Goal: Task Accomplishment & Management: Manage account settings

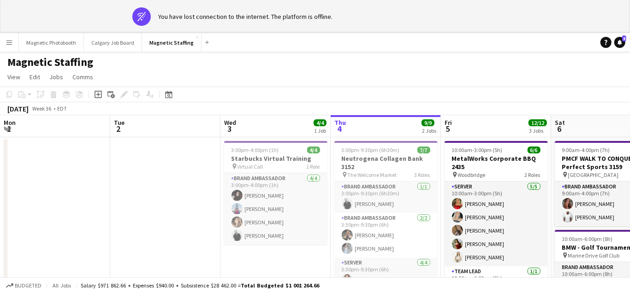
scroll to position [0, 220]
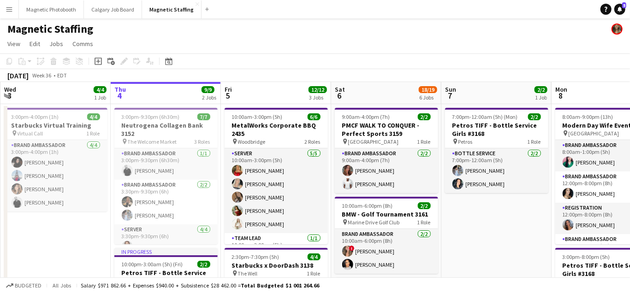
click at [12, 8] on app-icon "Menu" at bounding box center [9, 9] width 7 height 7
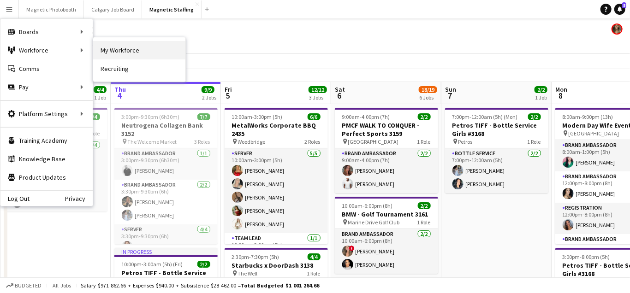
click at [104, 47] on link "My Workforce" at bounding box center [139, 50] width 92 height 18
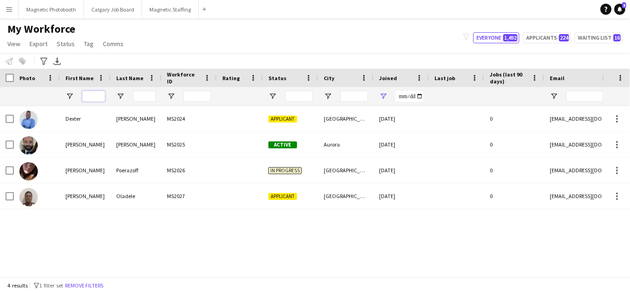
click at [94, 96] on input "First Name Filter Input" at bounding box center [93, 96] width 23 height 11
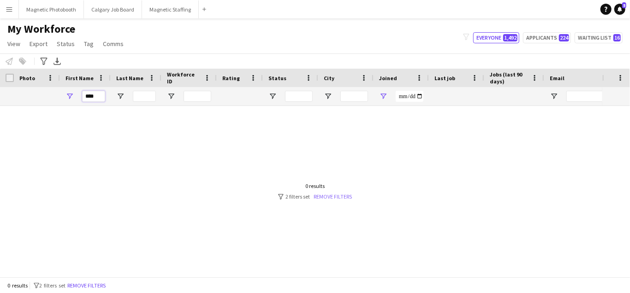
type input "****"
click at [324, 196] on link "Remove filters" at bounding box center [332, 196] width 38 height 7
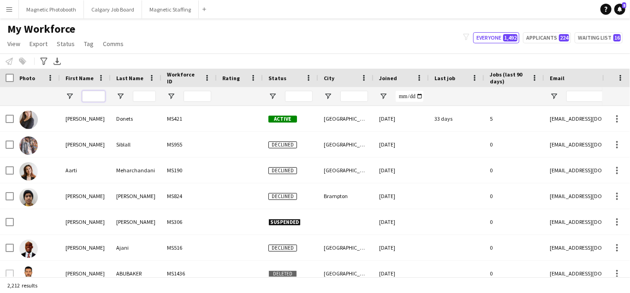
click at [94, 96] on input "First Name Filter Input" at bounding box center [93, 96] width 23 height 11
type input "****"
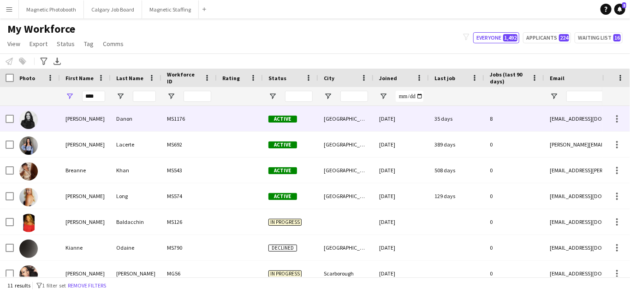
click at [80, 122] on div "[PERSON_NAME]" at bounding box center [85, 118] width 51 height 25
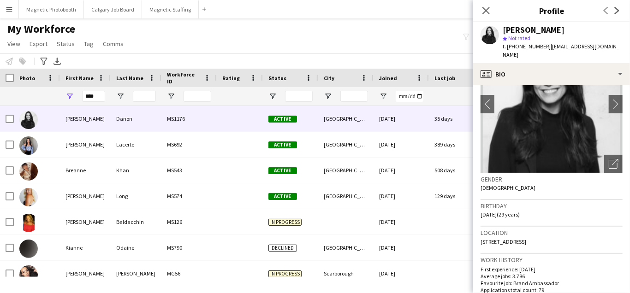
scroll to position [58, 0]
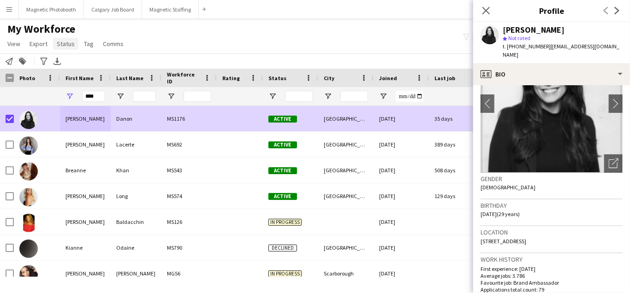
click at [70, 47] on span "Status" at bounding box center [66, 44] width 18 height 8
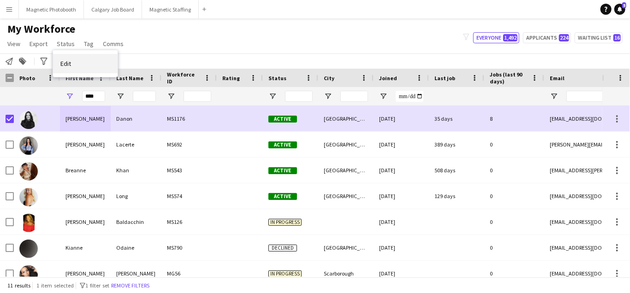
click at [68, 62] on span "Edit" at bounding box center [65, 63] width 11 height 8
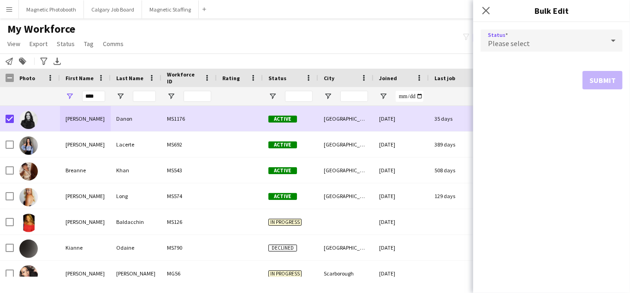
click at [559, 37] on div "Please select" at bounding box center [542, 40] width 124 height 22
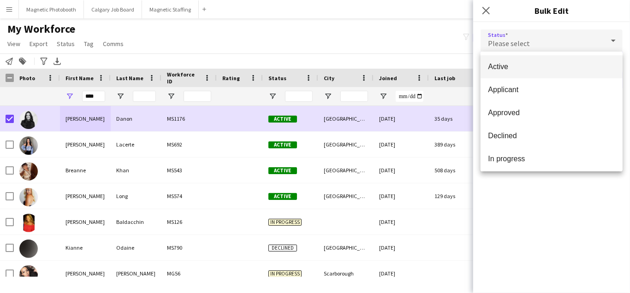
click at [371, 122] on div at bounding box center [315, 146] width 630 height 293
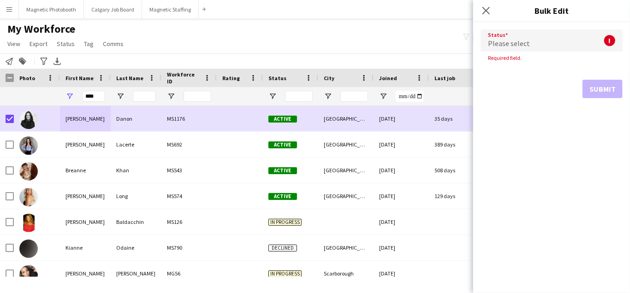
click at [589, 42] on div "Please select" at bounding box center [542, 40] width 124 height 22
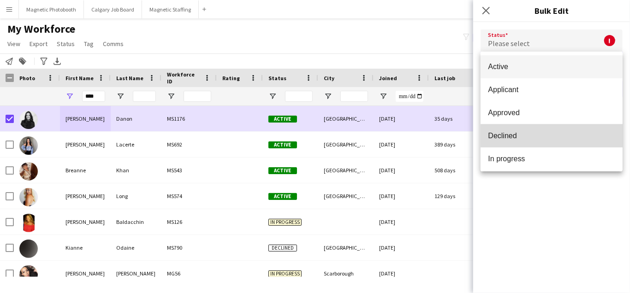
click at [498, 138] on span "Declined" at bounding box center [551, 135] width 127 height 9
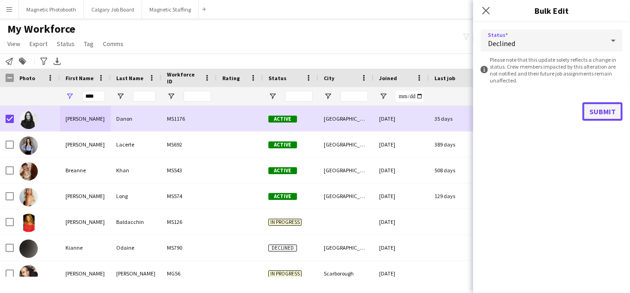
click at [602, 113] on button "Submit" at bounding box center [602, 111] width 40 height 18
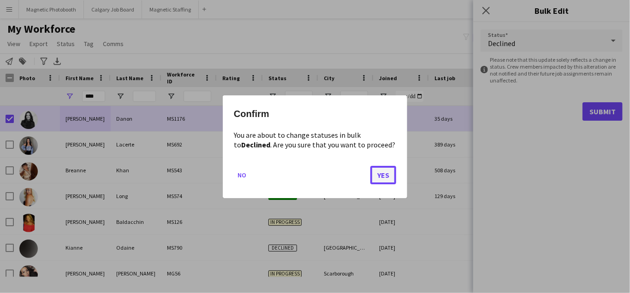
click at [385, 176] on button "Yes" at bounding box center [383, 174] width 26 height 18
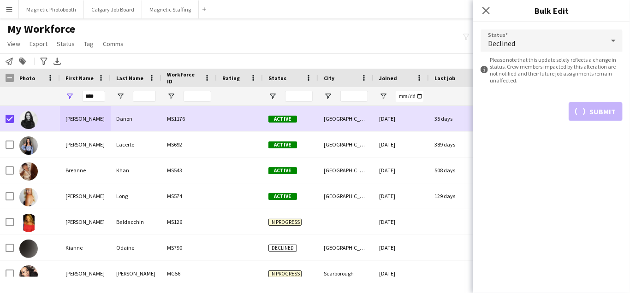
click at [435, 54] on div "Notify workforce Add to tag Search tags magnifier Add tag Advanced filters Adva…" at bounding box center [315, 60] width 630 height 15
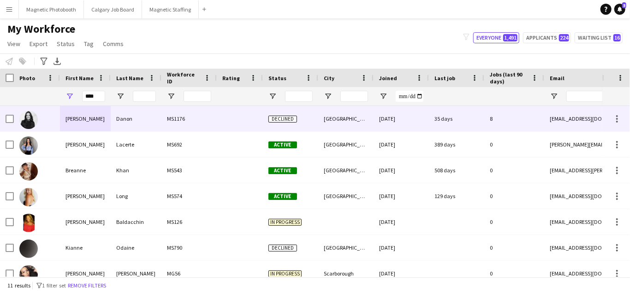
click at [44, 124] on div at bounding box center [37, 118] width 46 height 25
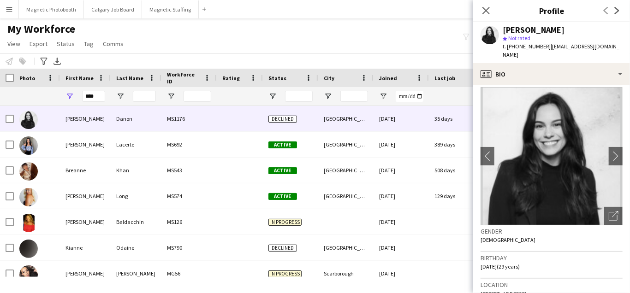
scroll to position [0, 0]
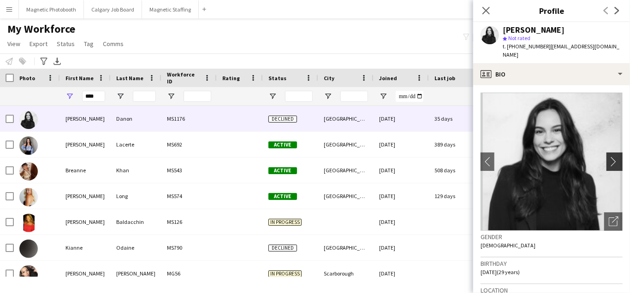
click at [615, 157] on app-icon "chevron-right" at bounding box center [615, 162] width 14 height 10
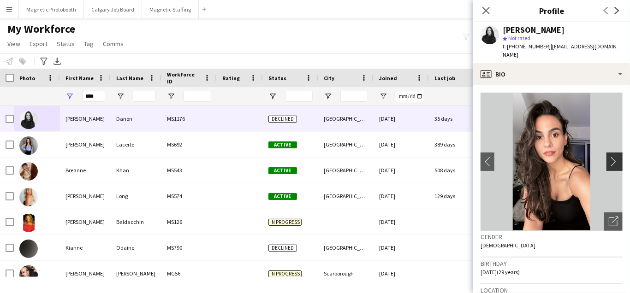
click at [615, 157] on app-icon "chevron-right" at bounding box center [615, 162] width 14 height 10
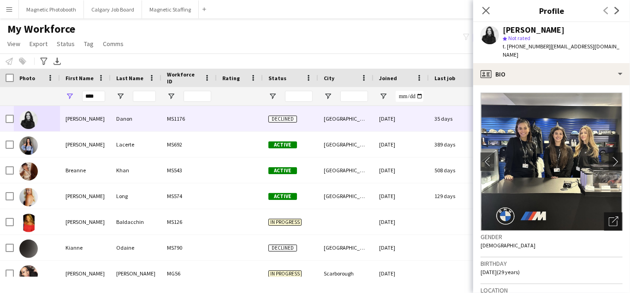
click at [617, 217] on icon "Open photos pop-in" at bounding box center [613, 222] width 10 height 10
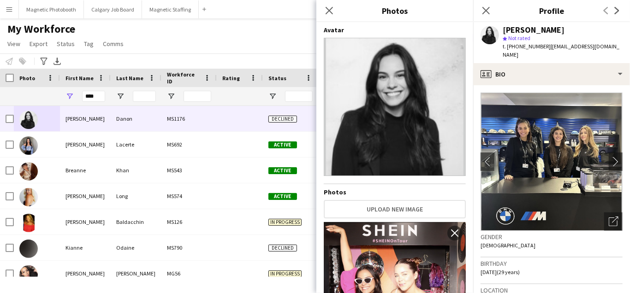
click at [266, 53] on div "Notify workforce Add to tag Select at least one crew to tag him or her. Advance…" at bounding box center [315, 60] width 630 height 15
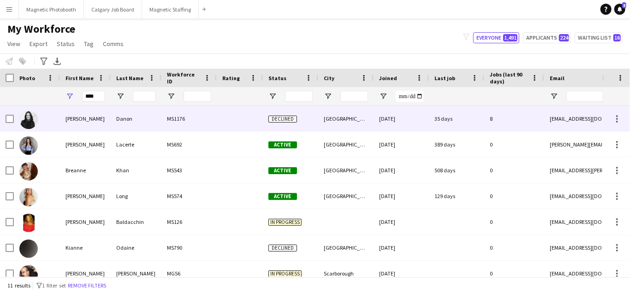
click at [4, 119] on div at bounding box center [7, 118] width 14 height 25
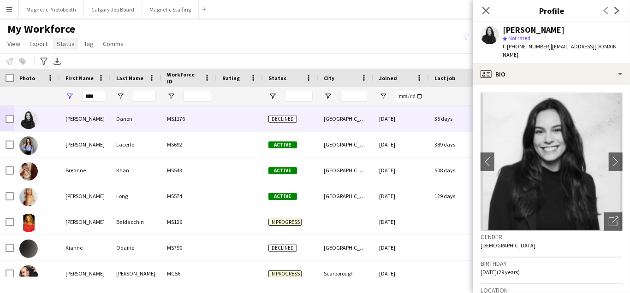
click at [70, 48] on link "Status" at bounding box center [65, 44] width 25 height 12
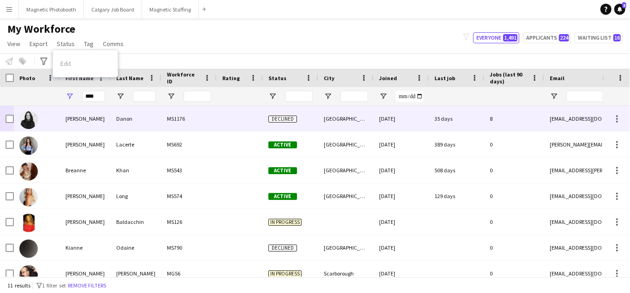
click at [2, 123] on div at bounding box center [7, 118] width 14 height 25
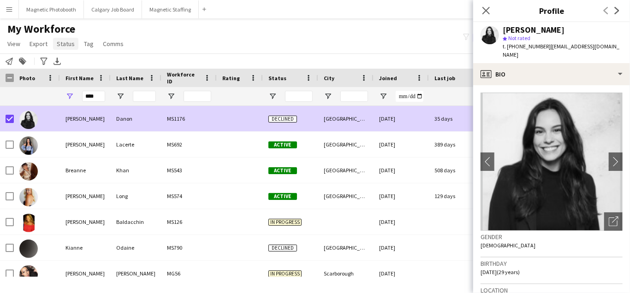
click at [67, 47] on span "Status" at bounding box center [66, 44] width 18 height 8
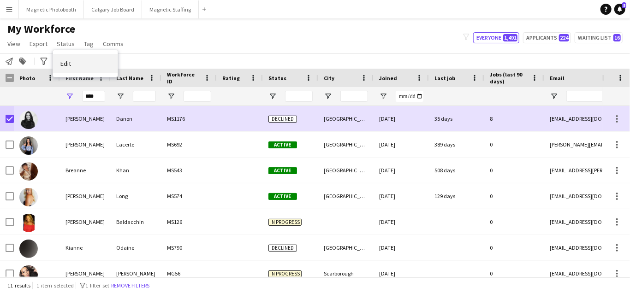
click at [70, 62] on span "Edit" at bounding box center [65, 63] width 11 height 8
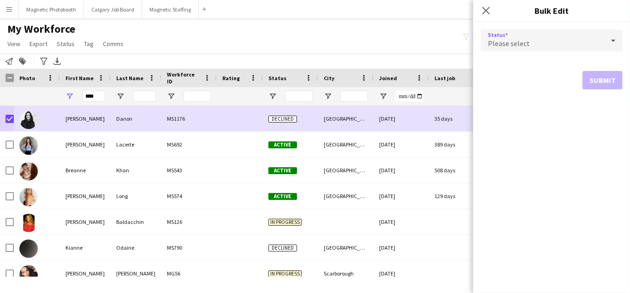
click at [555, 51] on div "Please select" at bounding box center [542, 40] width 124 height 22
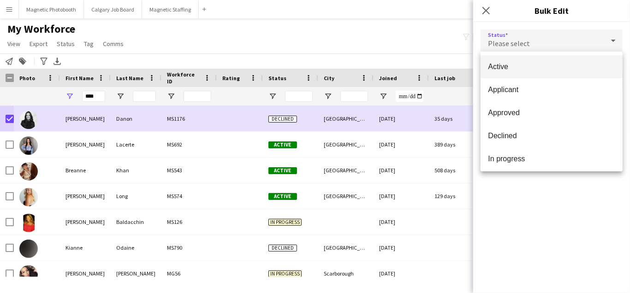
click at [547, 64] on span "Active" at bounding box center [551, 66] width 127 height 9
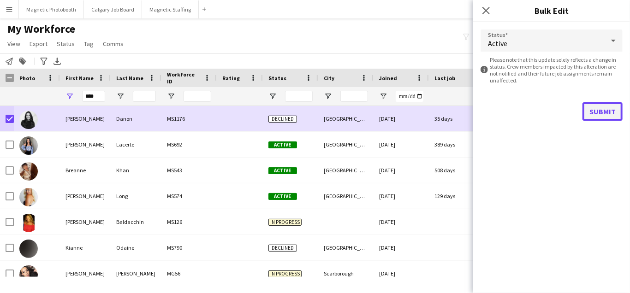
click at [589, 108] on button "Submit" at bounding box center [602, 111] width 40 height 18
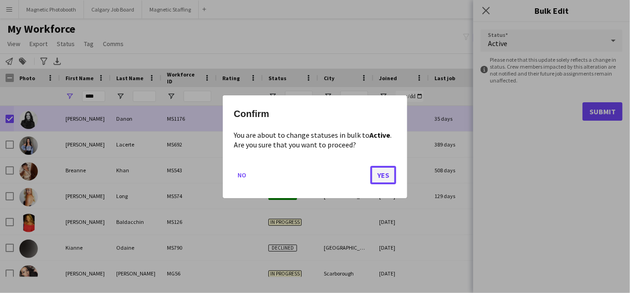
click at [373, 177] on button "Yes" at bounding box center [383, 174] width 26 height 18
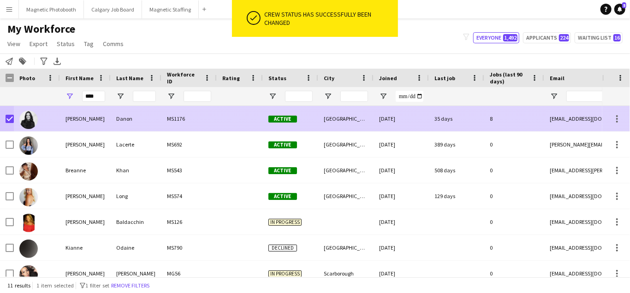
click at [335, 124] on div "[GEOGRAPHIC_DATA]" at bounding box center [345, 118] width 55 height 25
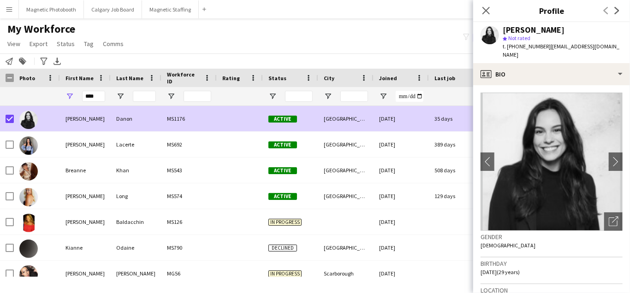
scroll to position [333, 0]
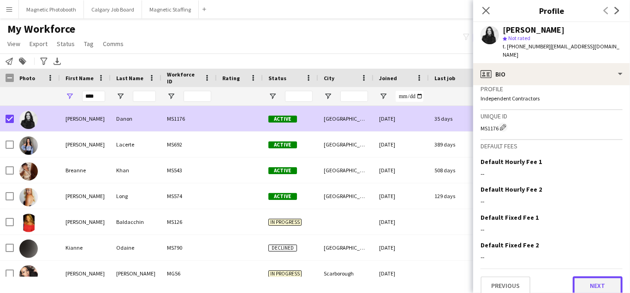
click at [608, 277] on button "Next" at bounding box center [597, 286] width 50 height 18
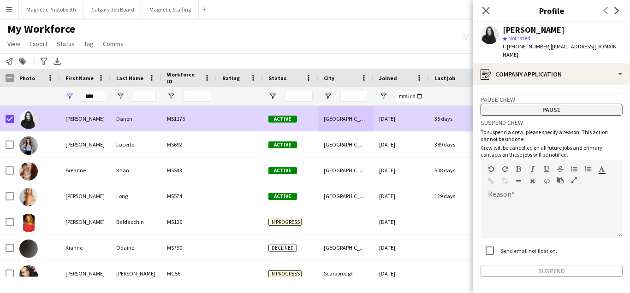
click at [592, 104] on button "Pause" at bounding box center [551, 110] width 142 height 12
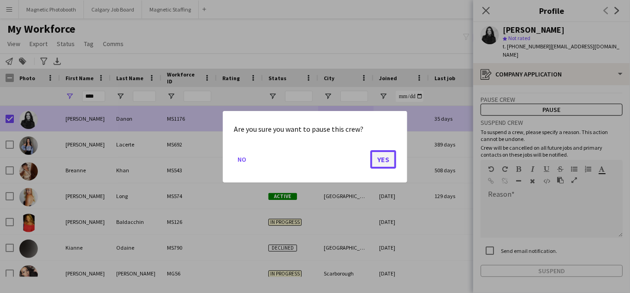
click at [388, 157] on button "Yes" at bounding box center [383, 159] width 26 height 18
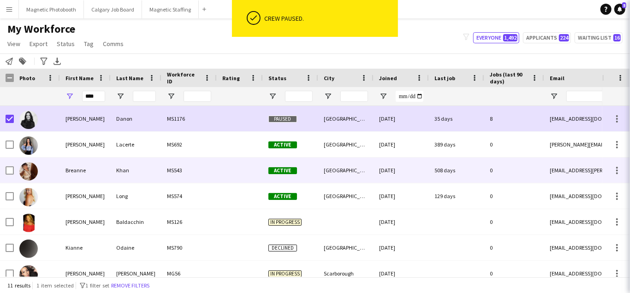
click at [386, 165] on div "[DATE]" at bounding box center [400, 170] width 55 height 25
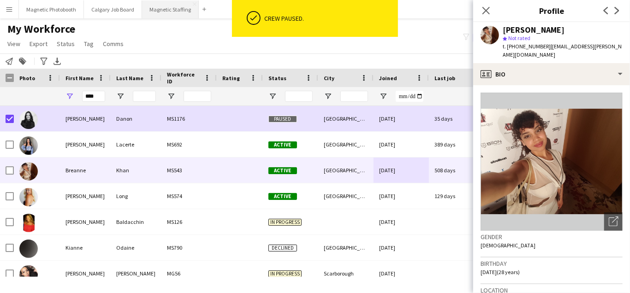
click at [165, 11] on button "Magnetic Staffing Close" at bounding box center [170, 9] width 57 height 18
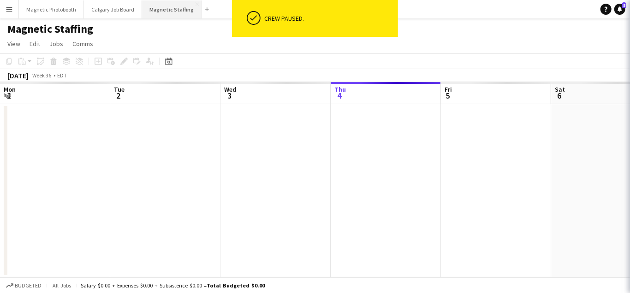
scroll to position [0, 220]
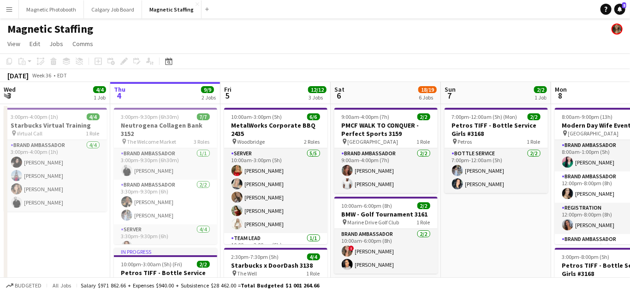
click at [160, 280] on div "Budgeted All jobs Salary $971 862.66 + Expenses $940.00 + Subsistence $28 462.0…" at bounding box center [315, 285] width 630 height 16
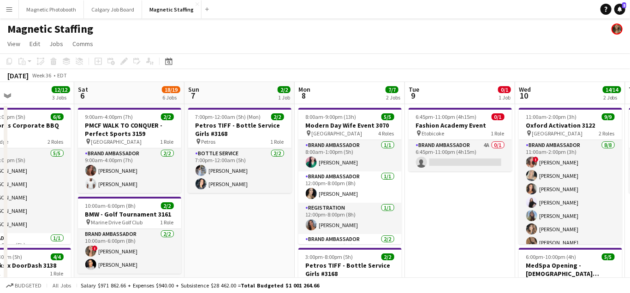
drag, startPoint x: 465, startPoint y: 194, endPoint x: 209, endPoint y: 162, distance: 257.7
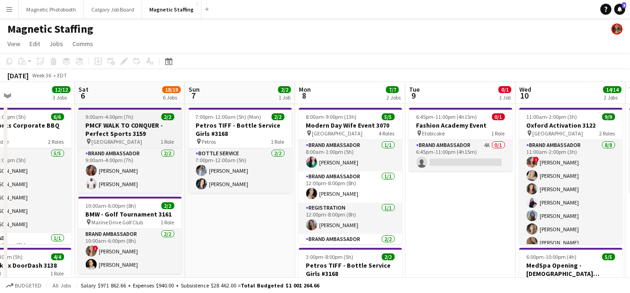
click at [122, 118] on span "9:00am-4:00pm (7h)" at bounding box center [110, 116] width 48 height 7
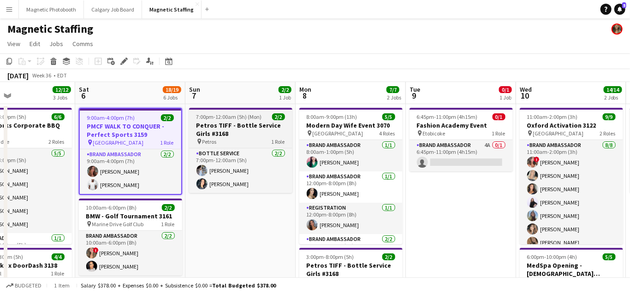
click at [241, 112] on app-job-card "7:00pm-12:00am (5h) (Mon) 2/2 Petros TIFF - Bottle Service Girls #3168 pin Petr…" at bounding box center [240, 150] width 103 height 85
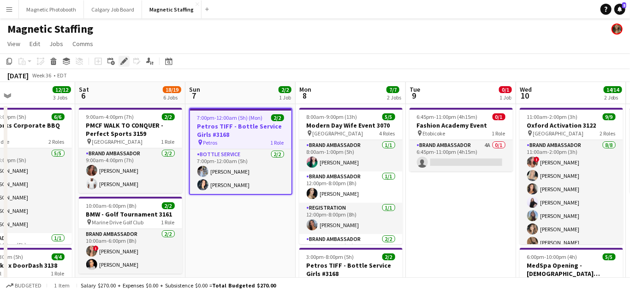
click at [123, 62] on icon at bounding box center [123, 61] width 5 height 5
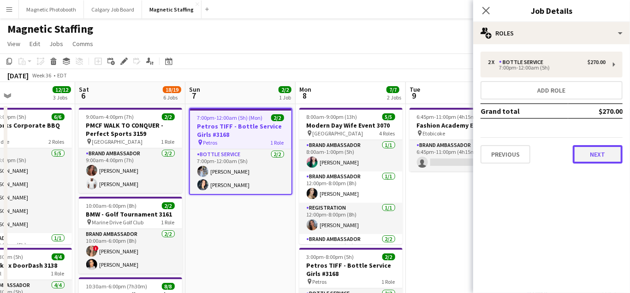
click at [583, 156] on button "Next" at bounding box center [597, 154] width 50 height 18
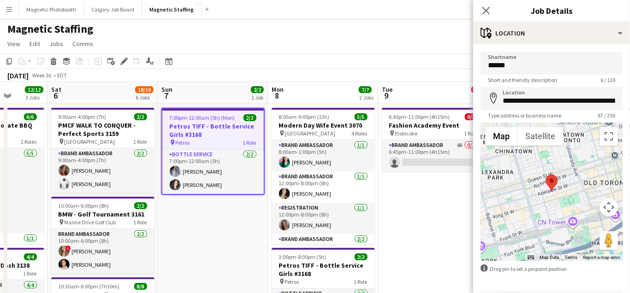
scroll to position [0, 253]
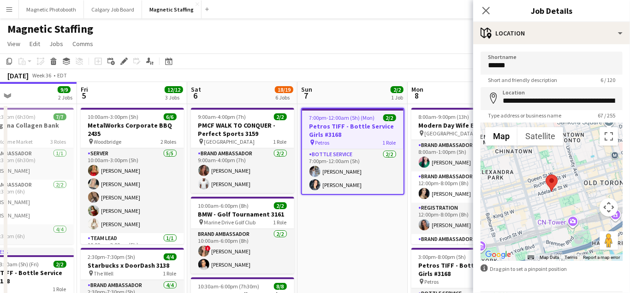
drag, startPoint x: 281, startPoint y: 217, endPoint x: 393, endPoint y: 206, distance: 112.5
click at [209, 206] on span "10:00am-6:00pm (8h)" at bounding box center [223, 205] width 51 height 7
type input "**********"
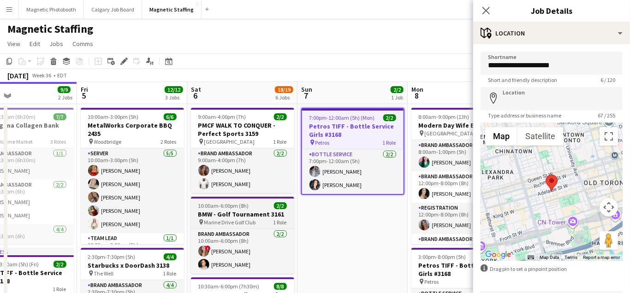
type input "**********"
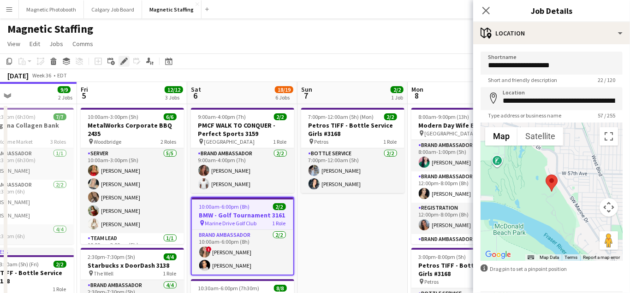
click at [126, 59] on icon at bounding box center [126, 59] width 2 height 2
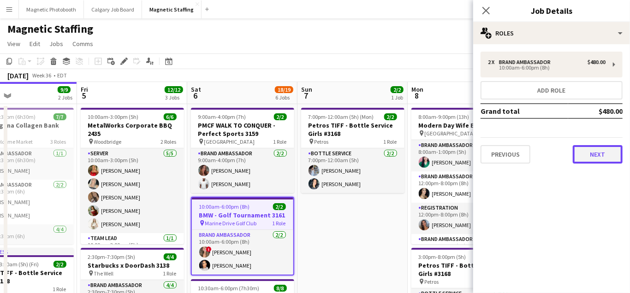
click at [597, 153] on button "Next" at bounding box center [597, 154] width 50 height 18
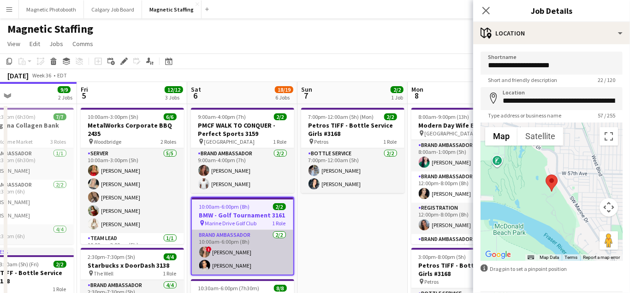
click at [239, 266] on app-card-role "Brand Ambassador [DATE] 10:00am-6:00pm (8h) ! [PERSON_NAME] [PERSON_NAME]" at bounding box center [242, 252] width 101 height 45
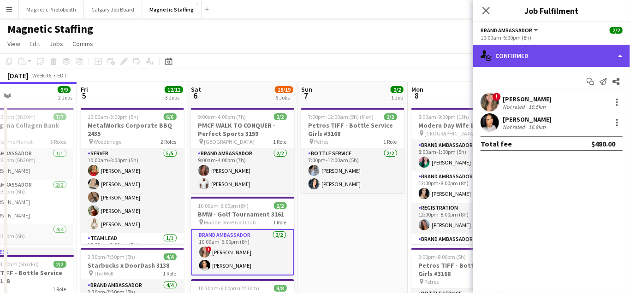
click at [568, 58] on div "single-neutral-actions-check-2 Confirmed" at bounding box center [551, 56] width 157 height 22
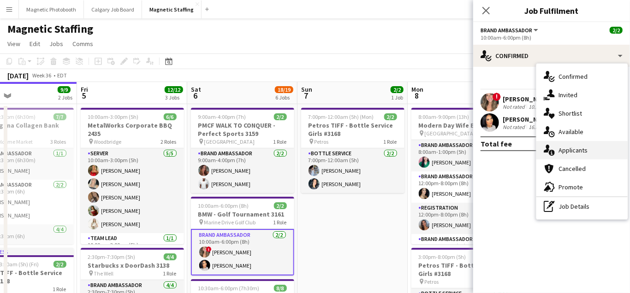
click at [572, 148] on span "Applicants" at bounding box center [572, 150] width 29 height 8
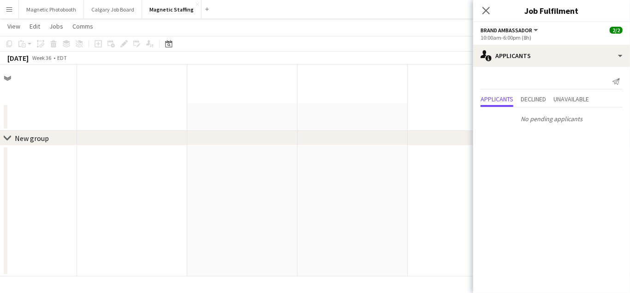
scroll to position [0, 0]
